Goal: Communication & Community: Answer question/provide support

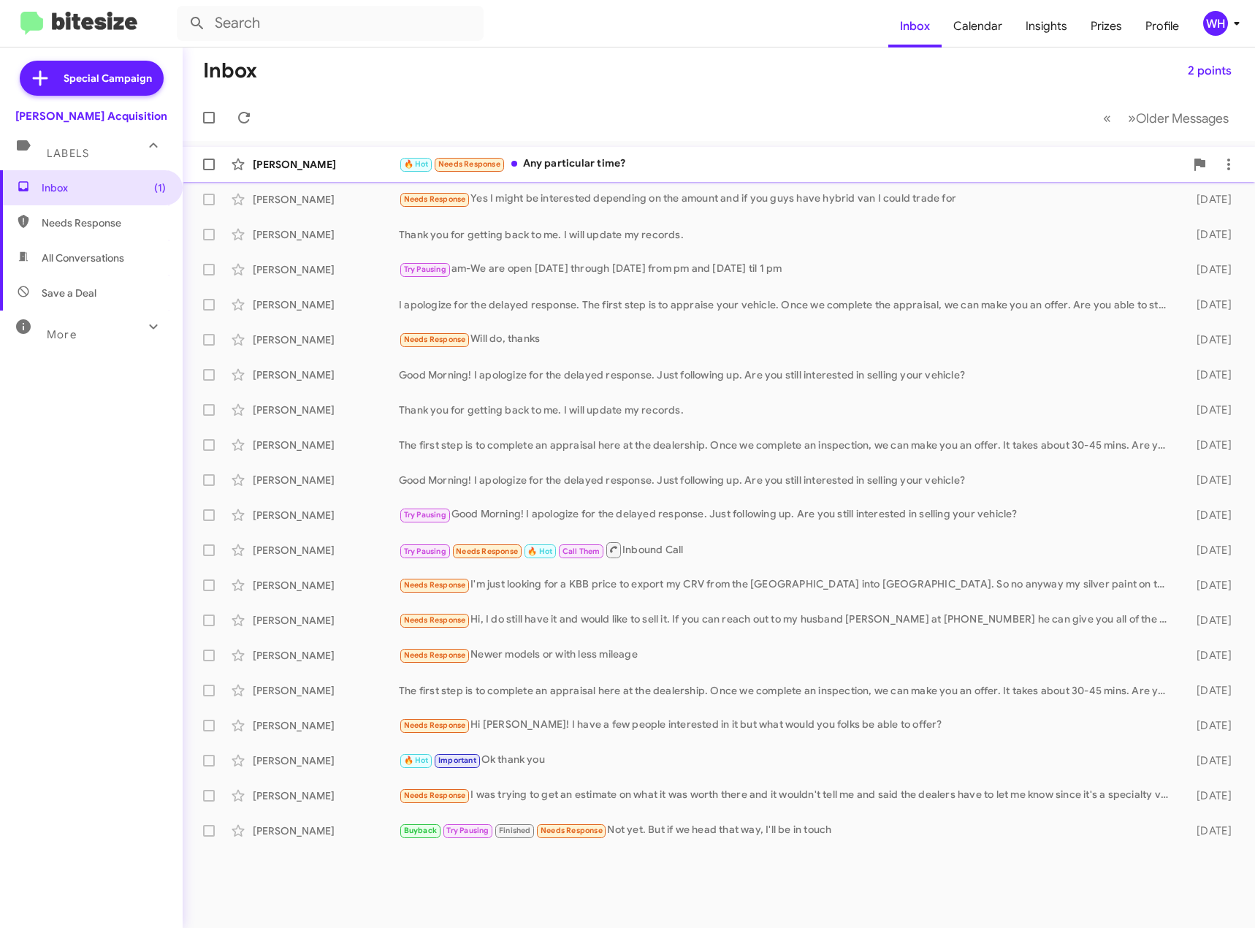
drag, startPoint x: 282, startPoint y: 167, endPoint x: 331, endPoint y: 170, distance: 49.0
click at [283, 167] on div "[PERSON_NAME]" at bounding box center [326, 164] width 146 height 15
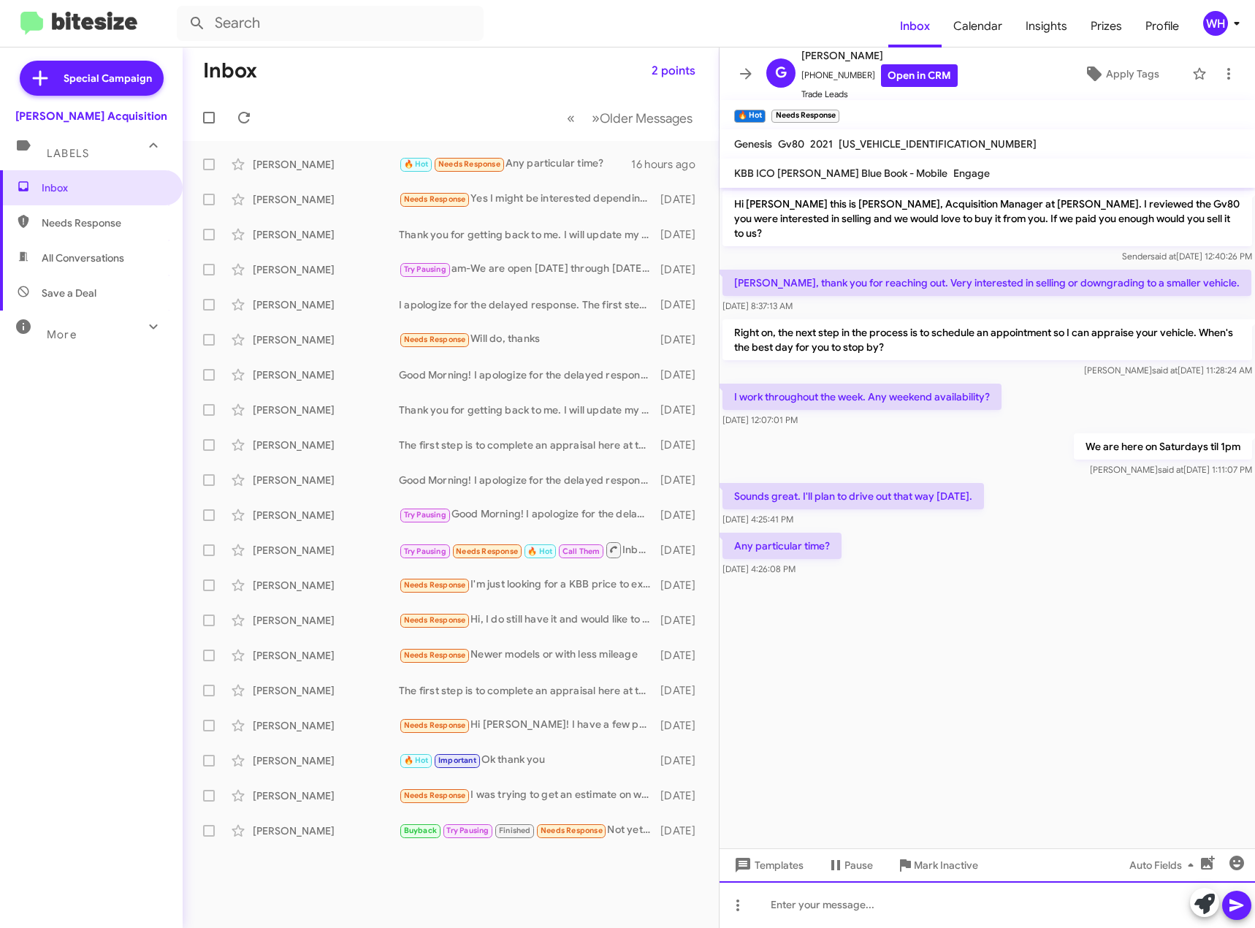
click at [802, 922] on div at bounding box center [988, 904] width 536 height 47
drag, startPoint x: 1237, startPoint y: 913, endPoint x: 1213, endPoint y: 923, distance: 25.9
click at [1236, 912] on icon at bounding box center [1237, 906] width 18 height 18
click at [890, 140] on span "[US_VEHICLE_IDENTIFICATION_NUMBER]" at bounding box center [938, 143] width 198 height 13
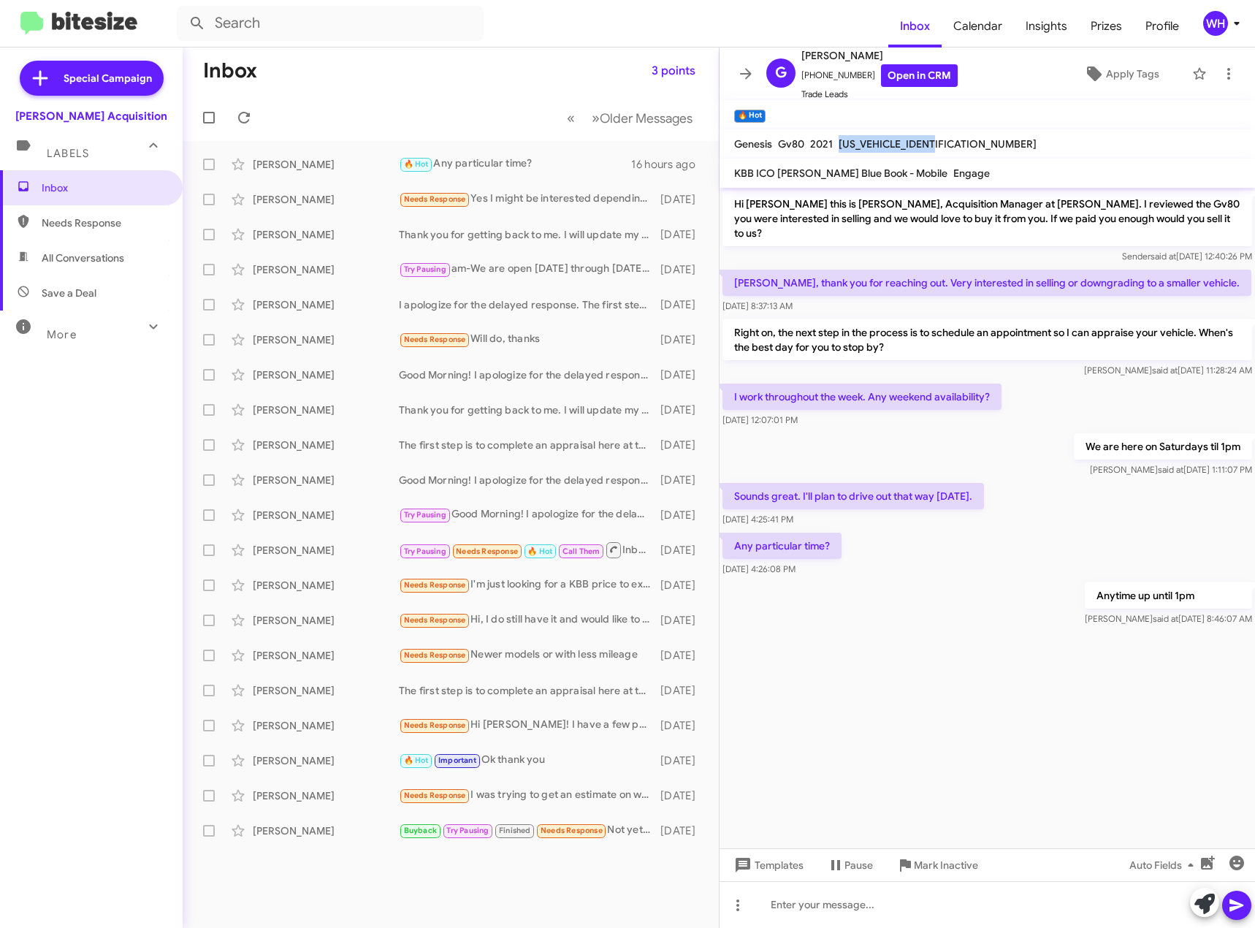
copy span "[US_VEHICLE_IDENTIFICATION_NUMBER]"
